Goal: Complete application form

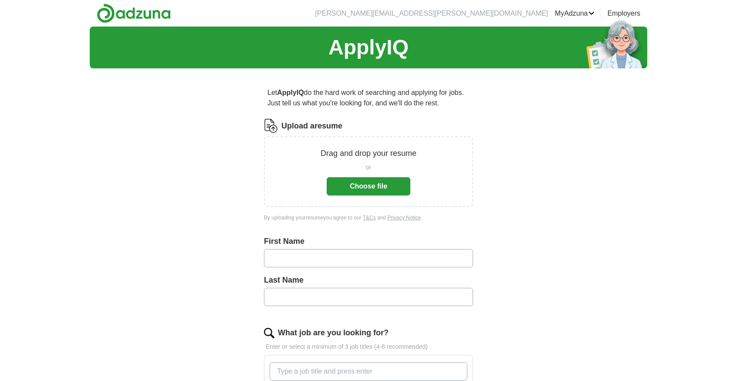
click at [360, 185] on button "Choose file" at bounding box center [369, 186] width 84 height 18
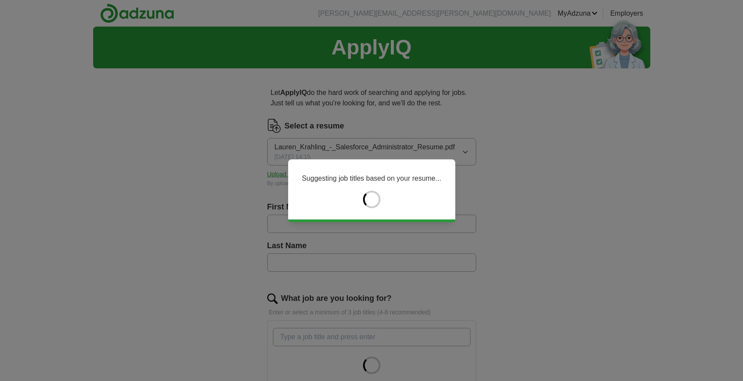
type input "******"
type input "********"
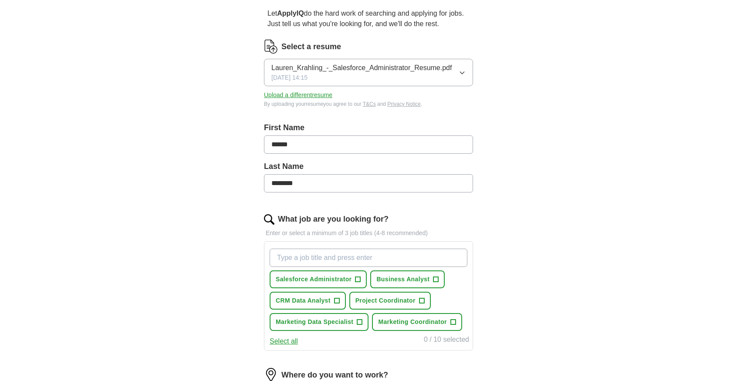
scroll to position [80, 0]
click at [356, 280] on span "+" at bounding box center [357, 279] width 5 height 7
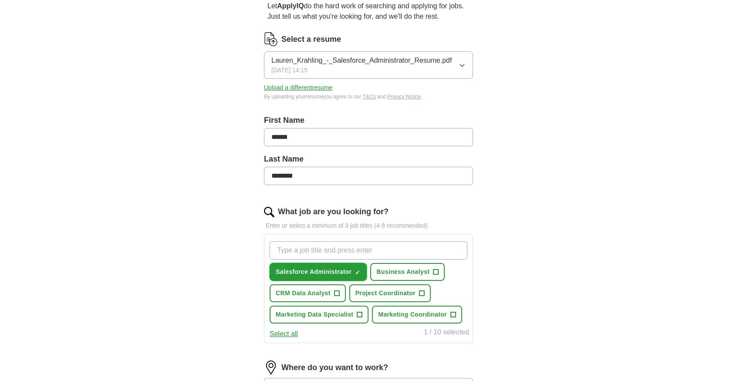
scroll to position [88, 0]
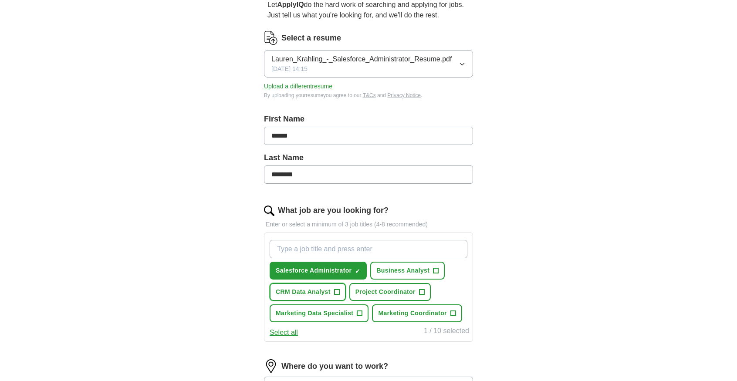
click at [337, 292] on span "+" at bounding box center [336, 292] width 5 height 7
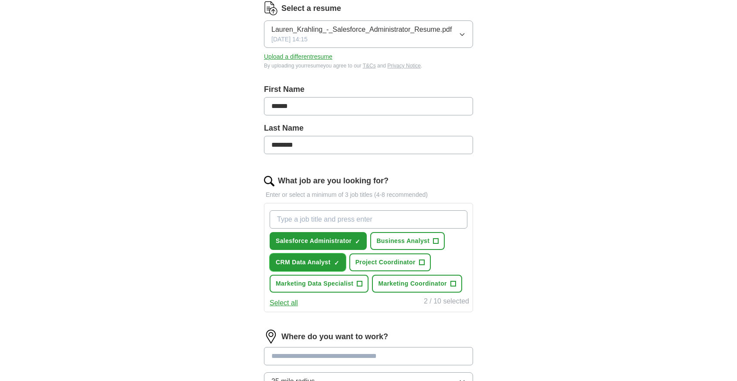
scroll to position [120, 0]
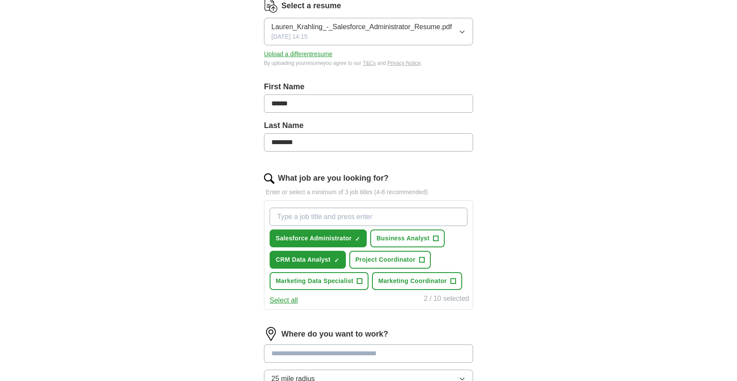
click at [339, 215] on input "What job are you looking for?" at bounding box center [369, 217] width 198 height 18
type input "Activation Coordinator"
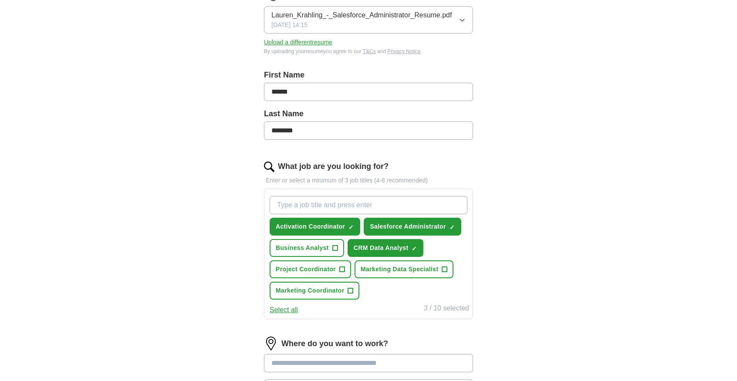
scroll to position [132, 0]
click at [447, 270] on span "+" at bounding box center [444, 269] width 5 height 7
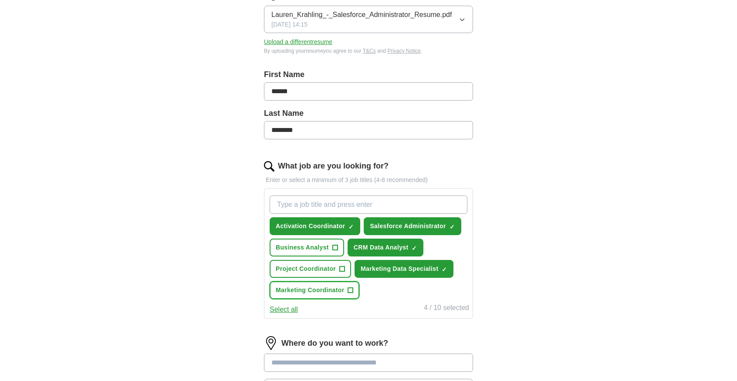
click at [352, 294] on span "+" at bounding box center [350, 290] width 5 height 7
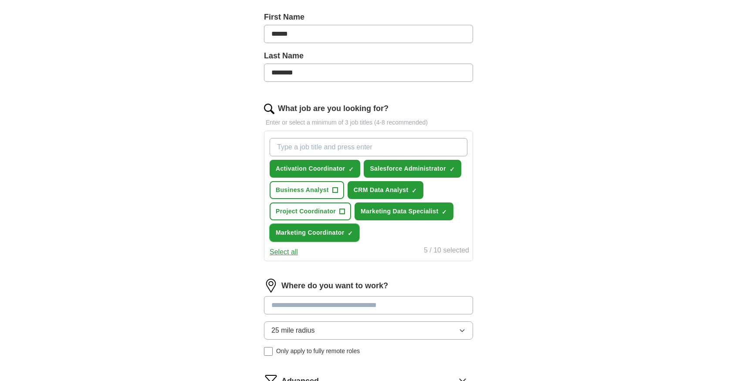
scroll to position [206, 0]
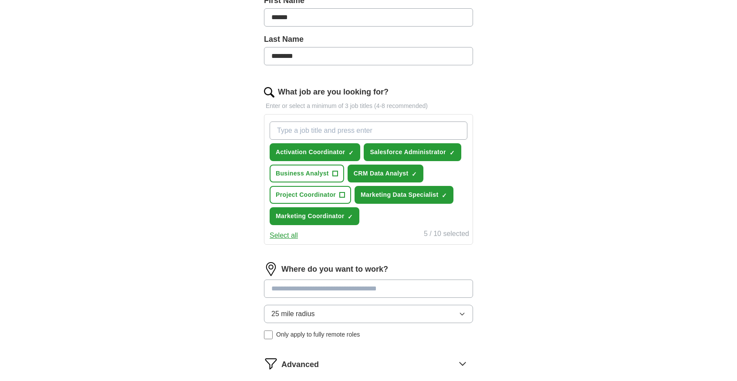
click at [318, 287] on input at bounding box center [368, 289] width 209 height 18
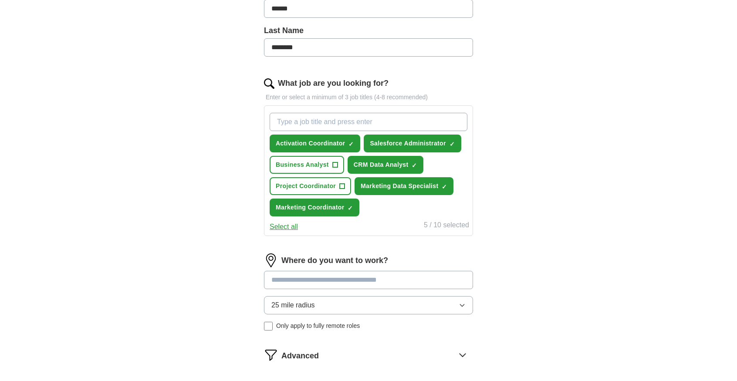
scroll to position [216, 0]
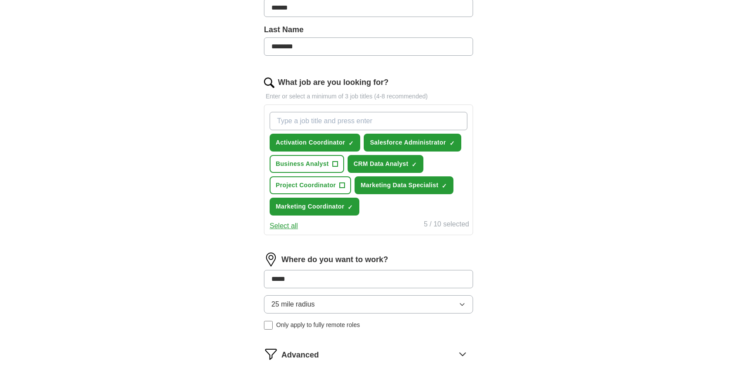
type input "******"
drag, startPoint x: 311, startPoint y: 281, endPoint x: 255, endPoint y: 276, distance: 56.8
click at [255, 276] on div "Let ApplyIQ do the hard work of searching and applying for jobs. Just tell us w…" at bounding box center [368, 141] width 279 height 564
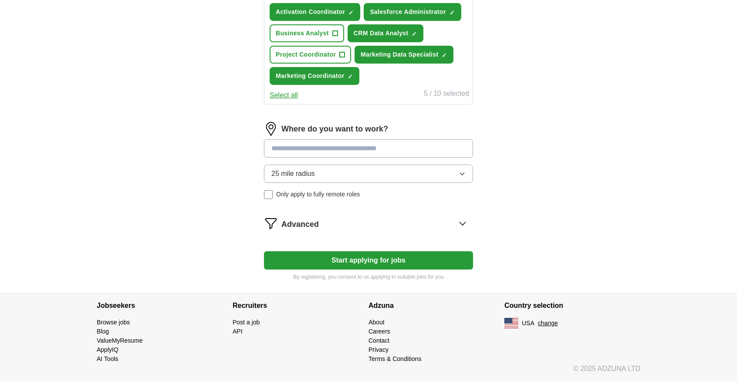
scroll to position [347, 0]
click at [294, 153] on input at bounding box center [368, 148] width 209 height 18
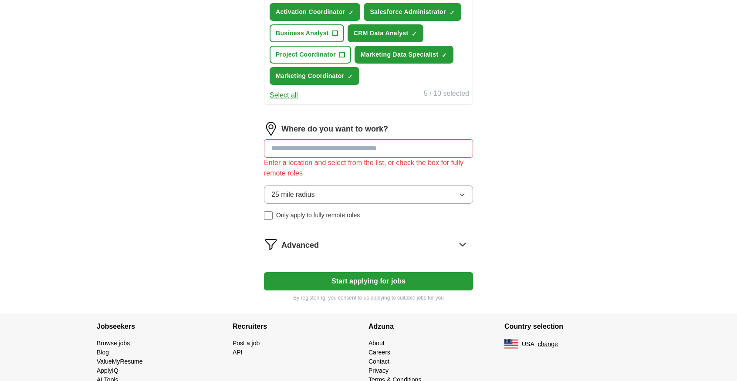
click at [265, 195] on div "25 mile radius Only apply to fully remote roles" at bounding box center [368, 203] width 209 height 34
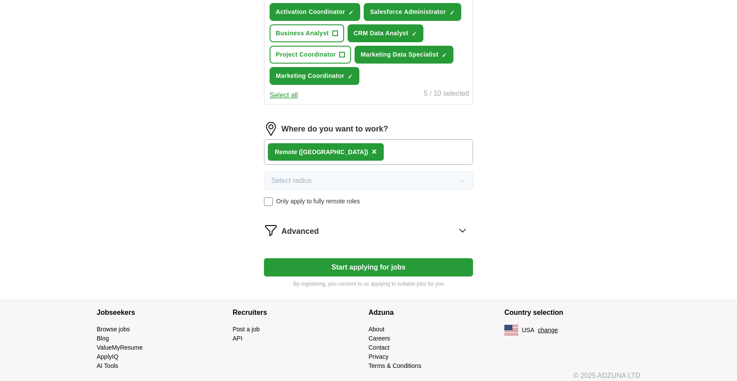
click at [402, 231] on div "Advanced" at bounding box center [377, 230] width 192 height 14
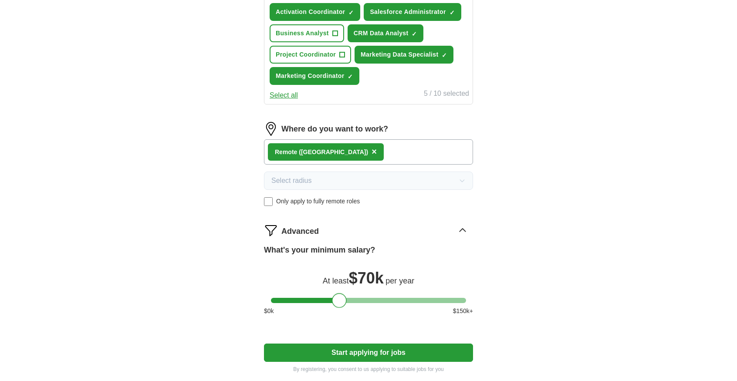
drag, startPoint x: 278, startPoint y: 300, endPoint x: 340, endPoint y: 305, distance: 62.1
click at [340, 305] on div at bounding box center [339, 300] width 15 height 15
click at [361, 351] on button "Start applying for jobs" at bounding box center [368, 353] width 209 height 18
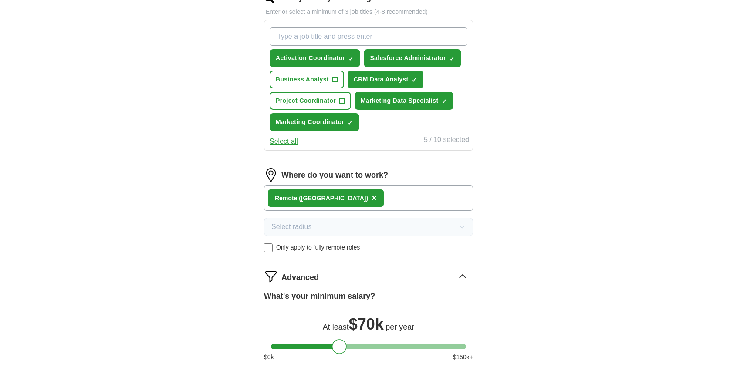
select select "**"
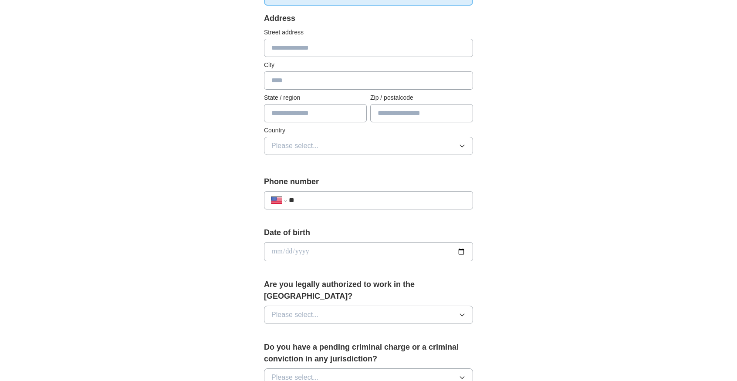
scroll to position [179, 0]
